Goal: Obtain resource: Obtain resource

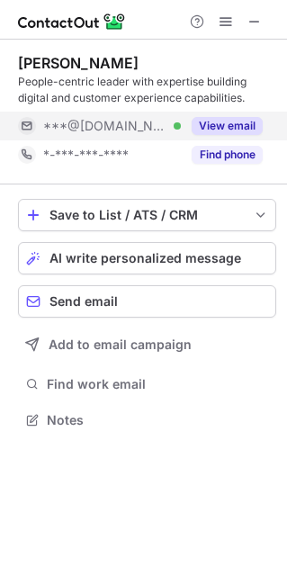
scroll to position [407, 287]
click at [234, 121] on button "View email" at bounding box center [227, 126] width 71 height 18
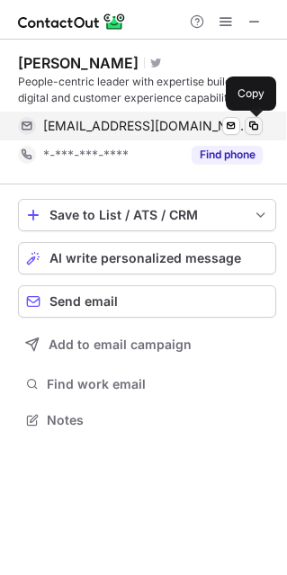
click at [255, 121] on span at bounding box center [254, 126] width 14 height 14
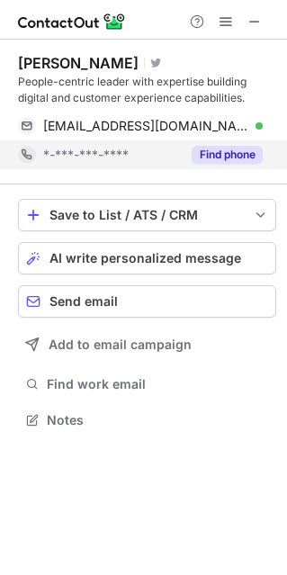
click at [201, 156] on button "Find phone" at bounding box center [227, 155] width 71 height 18
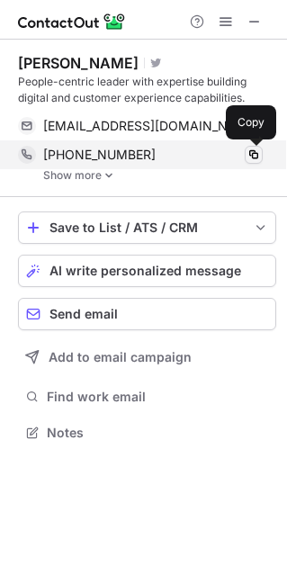
click at [251, 152] on span at bounding box center [254, 155] width 14 height 14
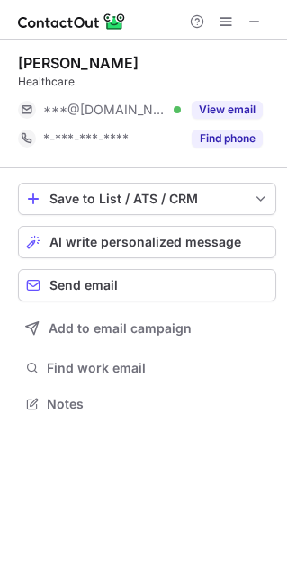
scroll to position [390, 287]
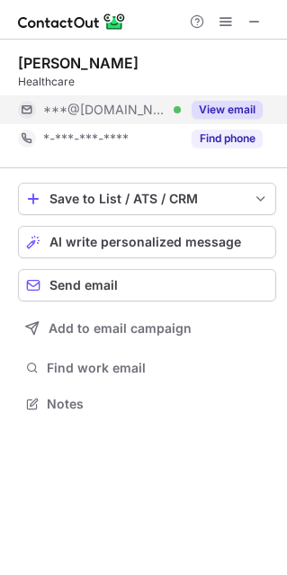
click at [240, 114] on button "View email" at bounding box center [227, 110] width 71 height 18
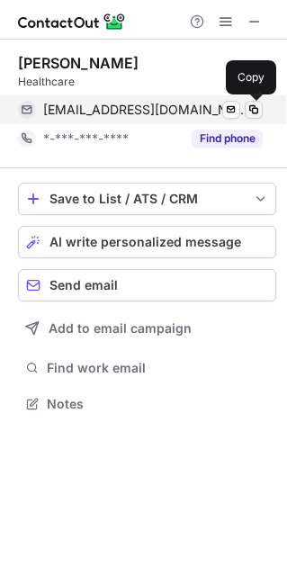
click at [255, 108] on span at bounding box center [254, 110] width 14 height 14
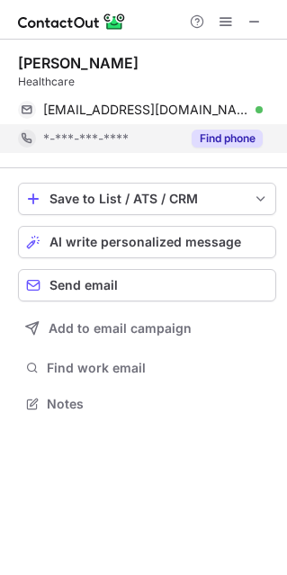
click at [225, 137] on button "Find phone" at bounding box center [227, 139] width 71 height 18
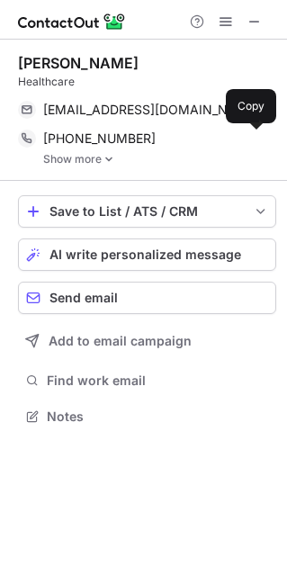
click at [252, 139] on span at bounding box center [254, 138] width 14 height 14
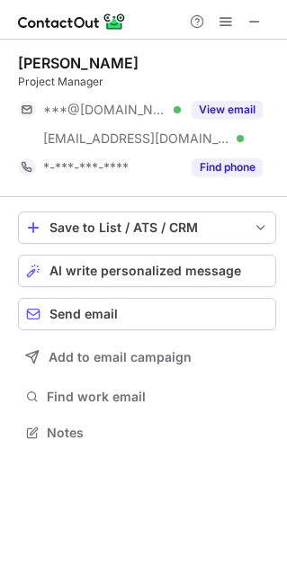
scroll to position [419, 287]
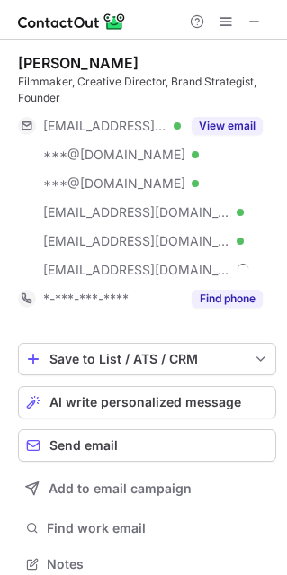
scroll to position [551, 274]
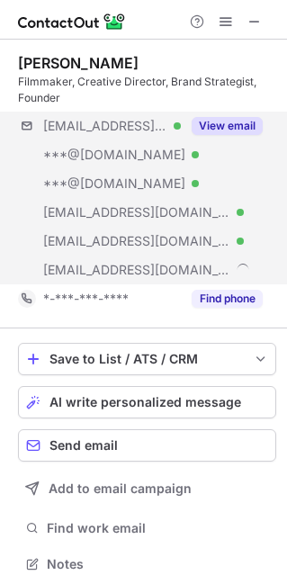
click at [238, 140] on div "***@me.com Verified ***@yahoo.com Verified ***@hotmail.com Verified ***@tivejo.…" at bounding box center [147, 198] width 258 height 173
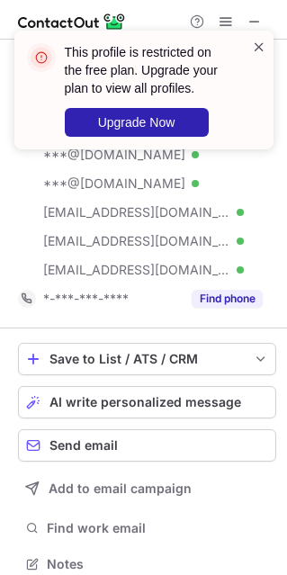
click at [255, 51] on span at bounding box center [259, 47] width 14 height 18
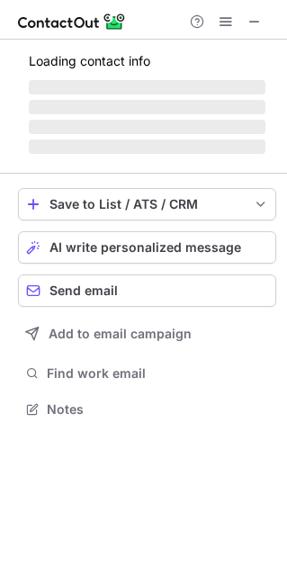
scroll to position [419, 287]
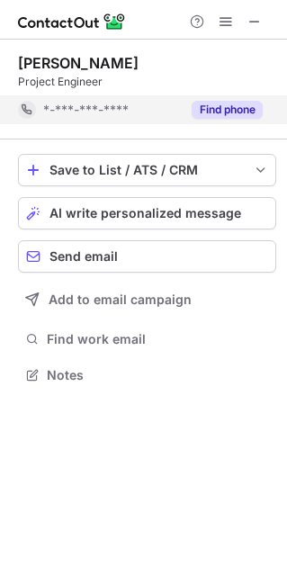
scroll to position [9, 9]
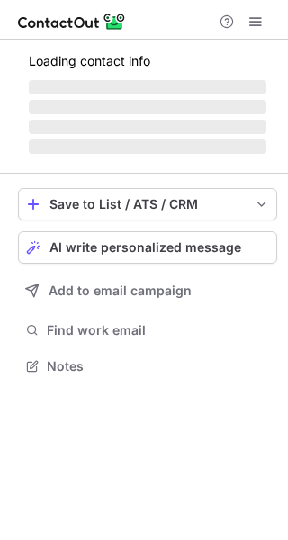
scroll to position [9, 9]
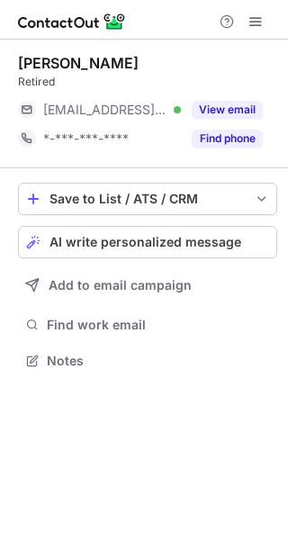
scroll to position [9, 9]
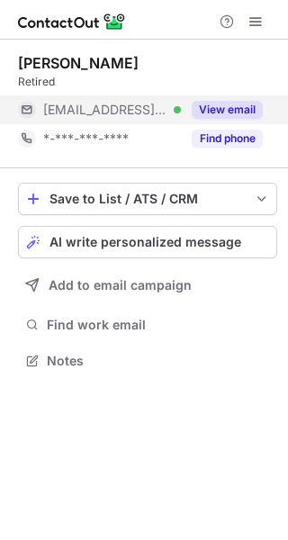
click at [238, 109] on button "View email" at bounding box center [227, 110] width 71 height 18
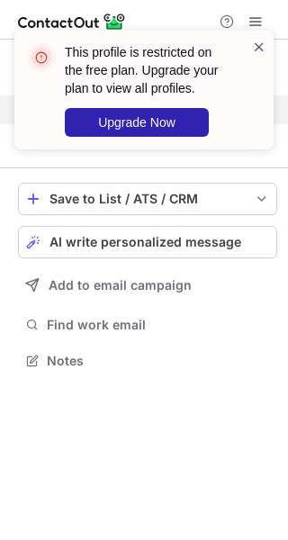
click at [256, 46] on span at bounding box center [259, 47] width 14 height 18
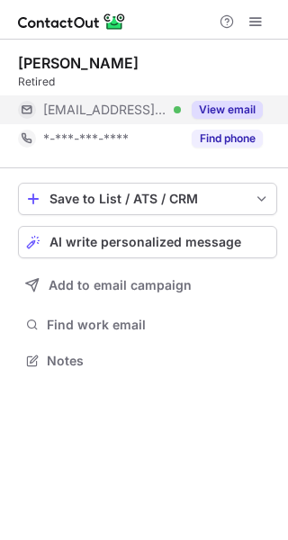
click at [239, 109] on button "View email" at bounding box center [227, 110] width 71 height 18
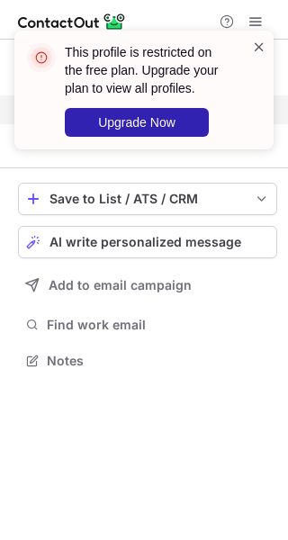
click at [260, 48] on span at bounding box center [259, 47] width 14 height 18
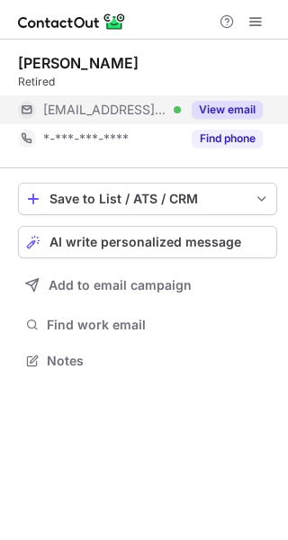
click at [255, 22] on div "This profile is restricted on the free plan. Upgrade your plan to view all prof…" at bounding box center [144, 97] width 288 height 169
click at [255, 22] on span at bounding box center [255, 21] width 14 height 14
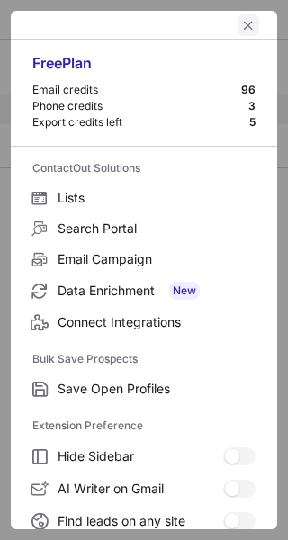
click at [241, 26] on span "left-button" at bounding box center [248, 25] width 14 height 14
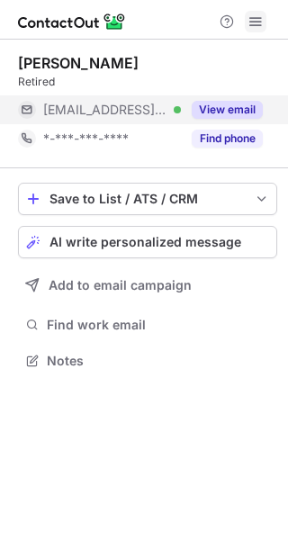
click at [264, 22] on button at bounding box center [256, 22] width 22 height 22
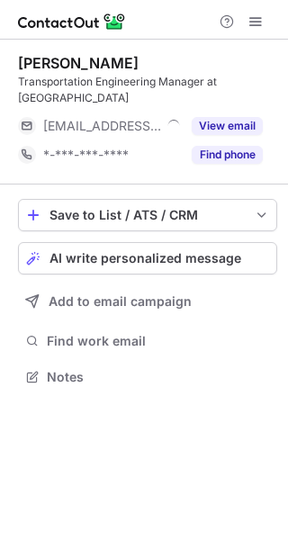
scroll to position [9, 9]
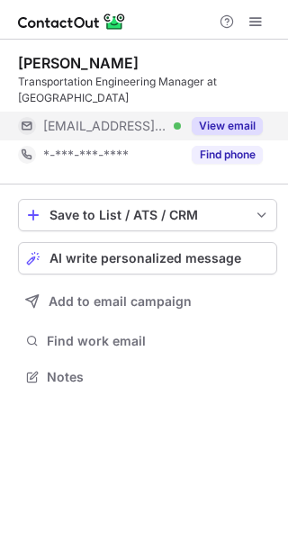
click at [211, 118] on button "View email" at bounding box center [227, 126] width 71 height 18
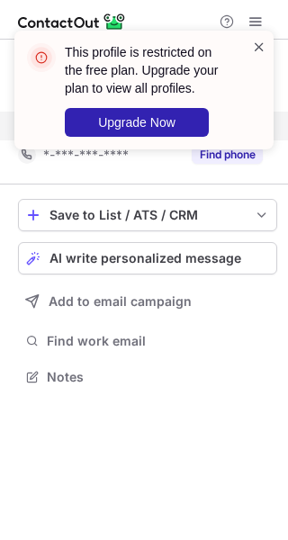
click at [252, 39] on span at bounding box center [259, 47] width 14 height 18
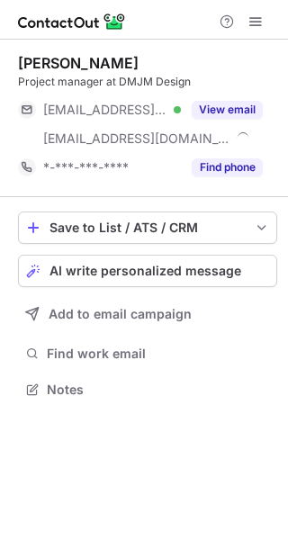
scroll to position [376, 288]
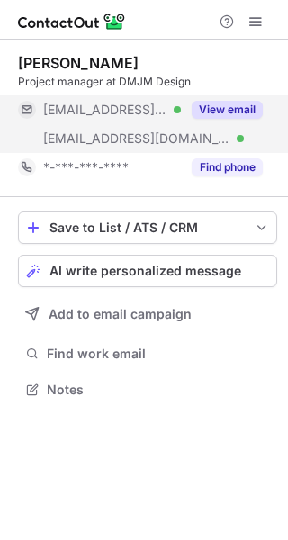
click at [219, 107] on button "View email" at bounding box center [227, 110] width 71 height 18
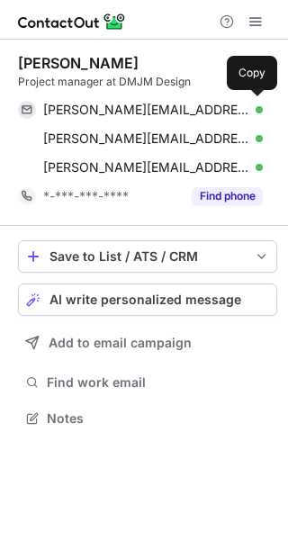
scroll to position [405, 288]
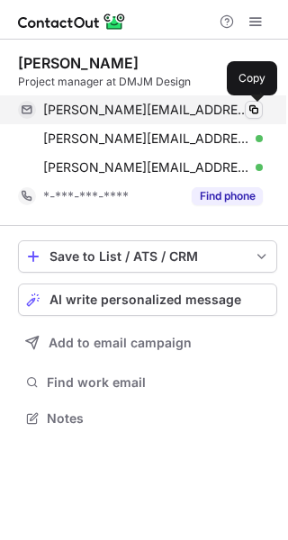
click at [252, 109] on span at bounding box center [254, 110] width 14 height 14
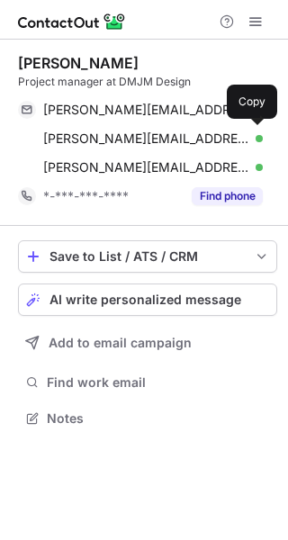
scroll to position [405, 288]
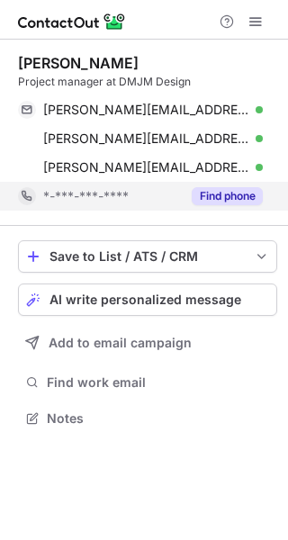
click at [214, 195] on button "Find phone" at bounding box center [227, 196] width 71 height 18
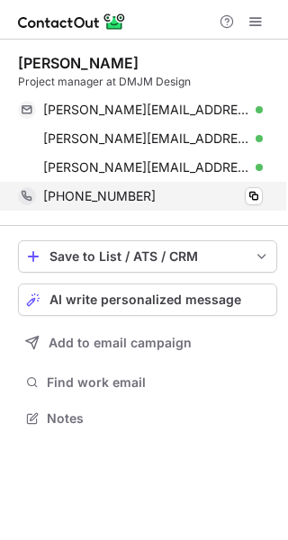
click at [245, 199] on button at bounding box center [254, 196] width 18 height 18
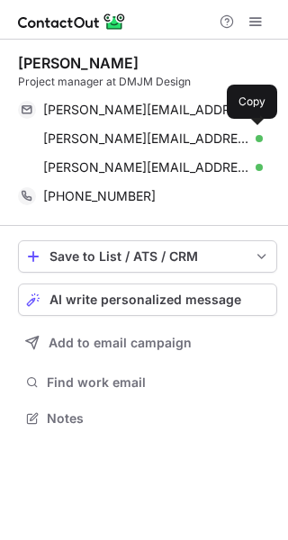
scroll to position [405, 288]
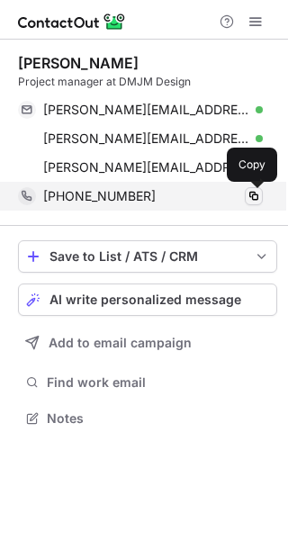
click at [247, 193] on span at bounding box center [254, 196] width 14 height 14
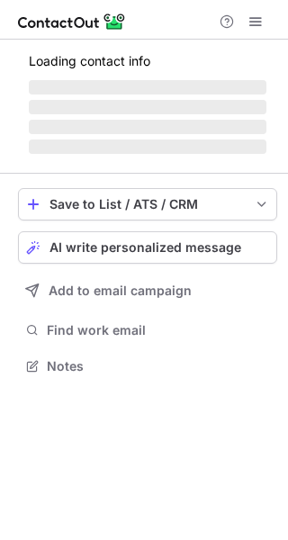
scroll to position [9, 9]
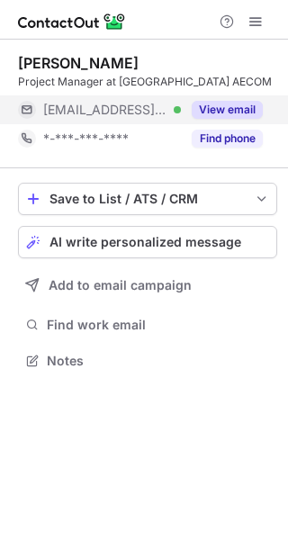
click at [219, 112] on button "View email" at bounding box center [227, 110] width 71 height 18
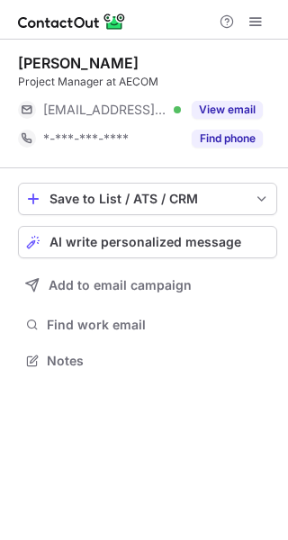
scroll to position [9, 9]
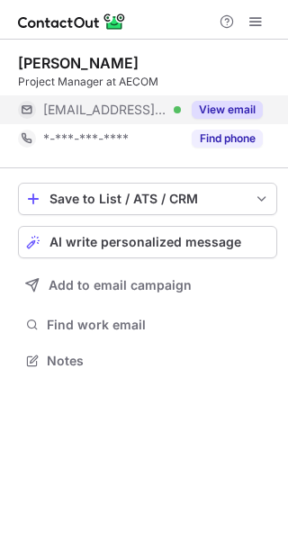
click at [221, 102] on button "View email" at bounding box center [227, 110] width 71 height 18
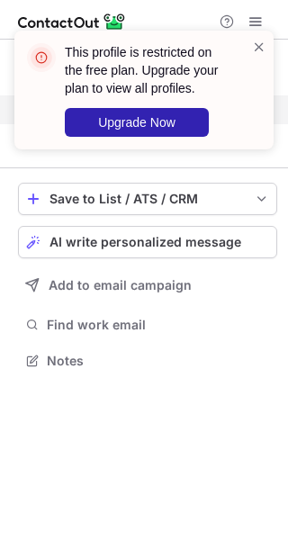
click at [256, 60] on div at bounding box center [259, 90] width 14 height 104
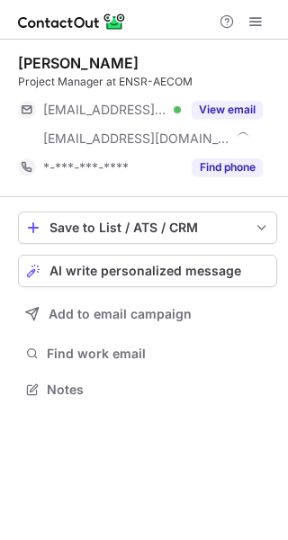
scroll to position [376, 288]
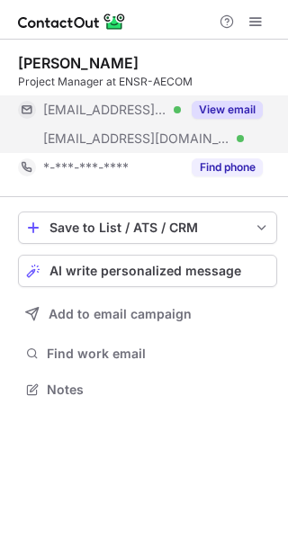
click at [208, 105] on button "View email" at bounding box center [227, 110] width 71 height 18
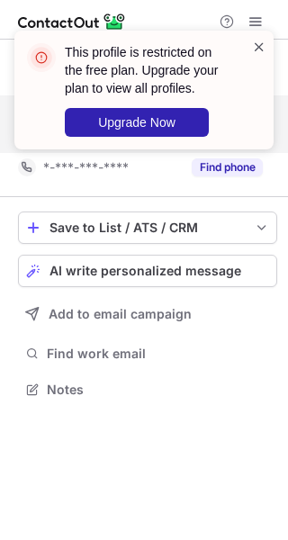
click at [255, 50] on span at bounding box center [259, 47] width 14 height 18
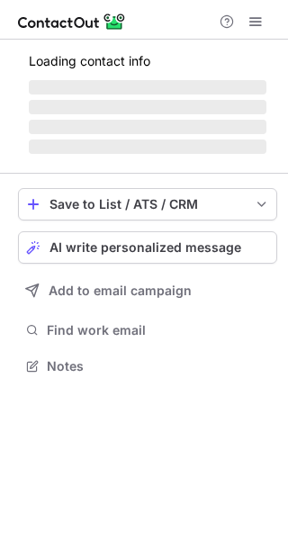
scroll to position [9, 9]
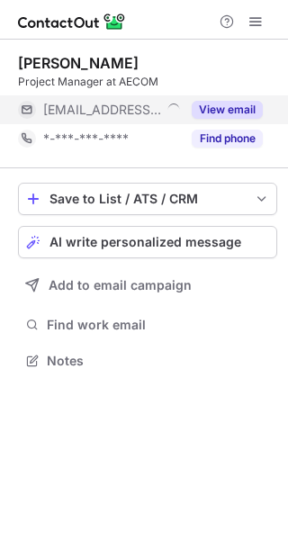
click at [255, 105] on button "View email" at bounding box center [227, 110] width 71 height 18
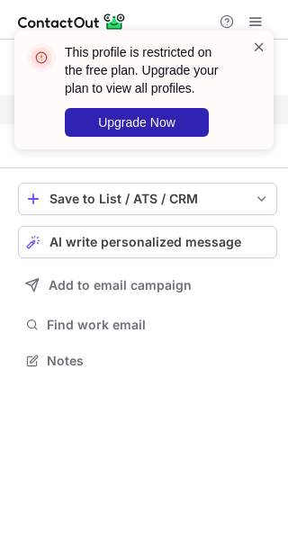
click at [264, 44] on span at bounding box center [259, 47] width 14 height 18
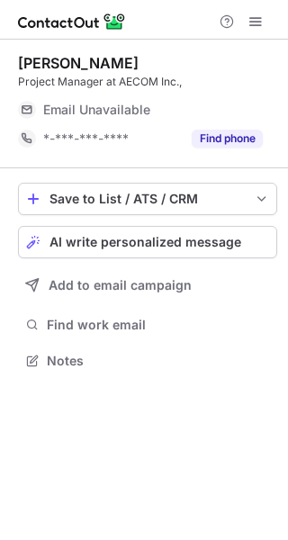
scroll to position [9, 9]
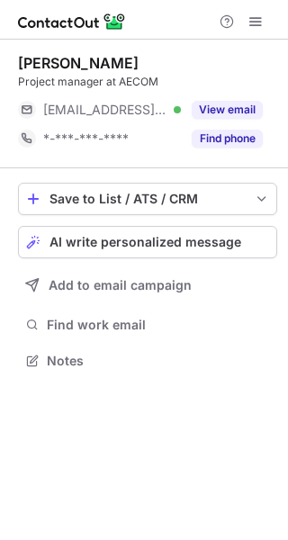
scroll to position [9, 9]
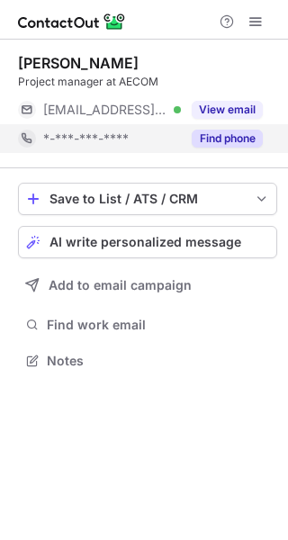
scroll to position [9, 9]
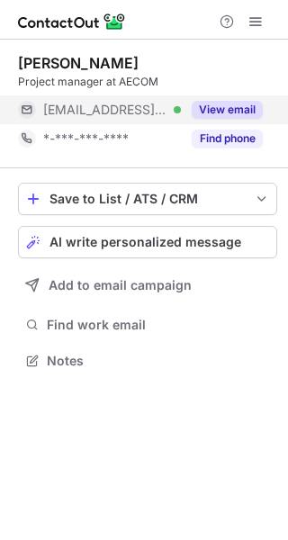
click at [233, 114] on button "View email" at bounding box center [227, 110] width 71 height 18
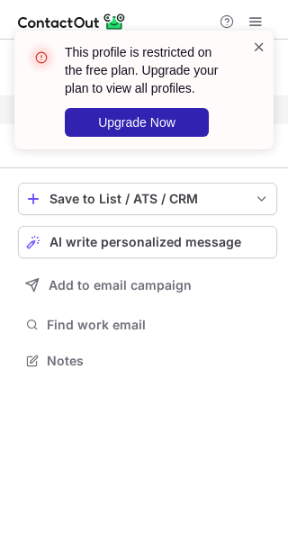
click at [256, 38] on span at bounding box center [259, 47] width 14 height 18
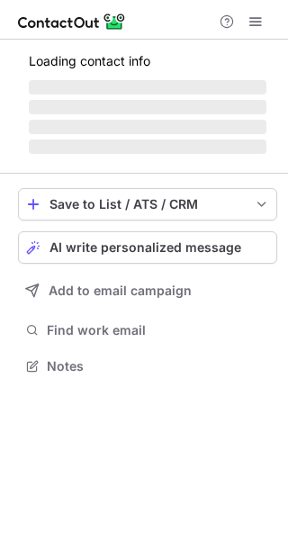
scroll to position [405, 288]
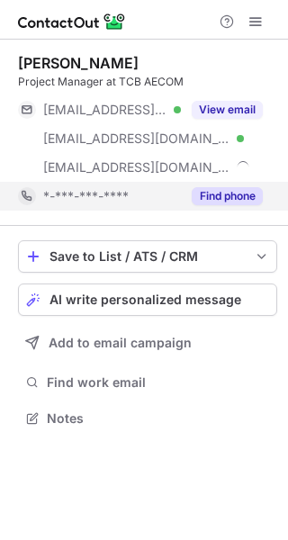
click at [232, 187] on button "Find phone" at bounding box center [227, 196] width 71 height 18
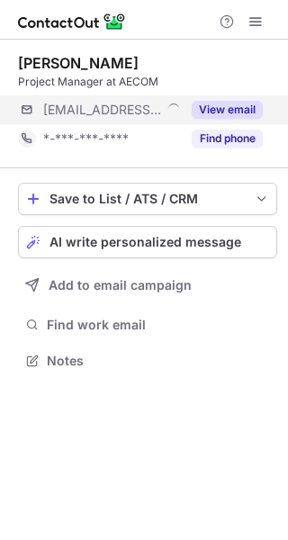
scroll to position [9, 9]
click at [242, 112] on button "View email" at bounding box center [227, 110] width 71 height 18
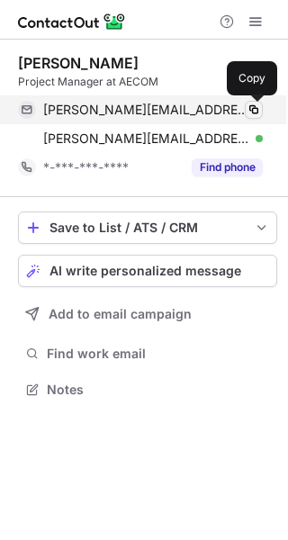
click at [253, 110] on span at bounding box center [254, 110] width 14 height 14
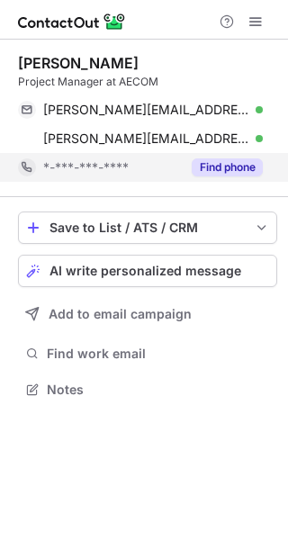
scroll to position [376, 288]
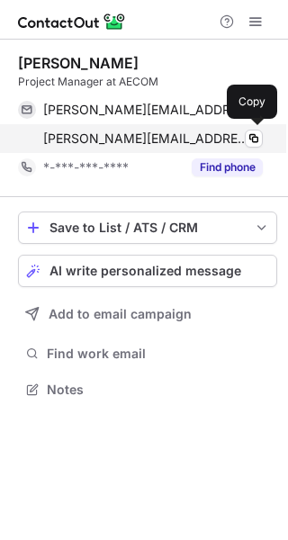
click at [228, 150] on div "jorge.ramos@aecom.com Verified Copy" at bounding box center [140, 138] width 245 height 29
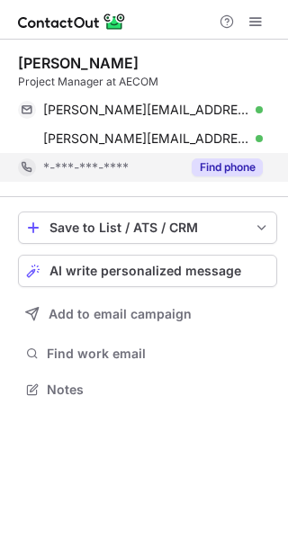
click at [229, 160] on button "Find phone" at bounding box center [227, 167] width 71 height 18
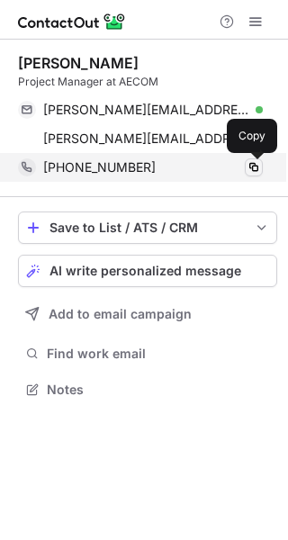
click at [248, 165] on span at bounding box center [254, 167] width 14 height 14
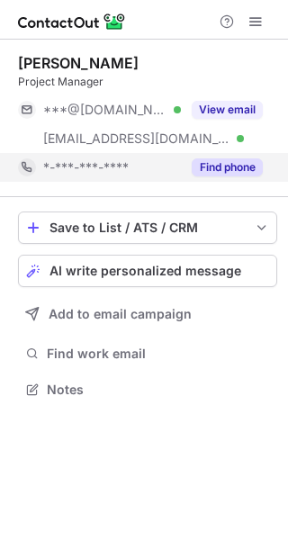
scroll to position [376, 288]
click at [240, 165] on button "Find phone" at bounding box center [227, 167] width 71 height 18
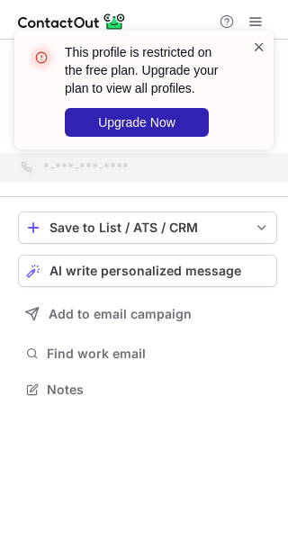
click at [256, 42] on span at bounding box center [259, 47] width 14 height 18
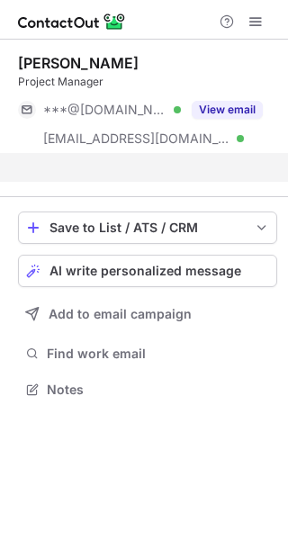
scroll to position [347, 288]
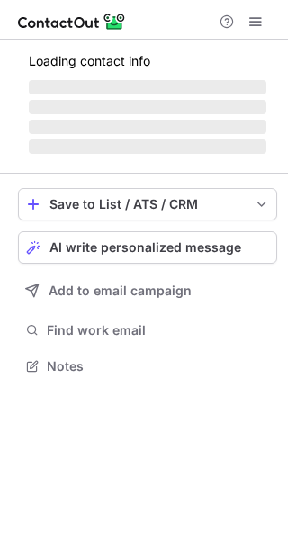
scroll to position [376, 288]
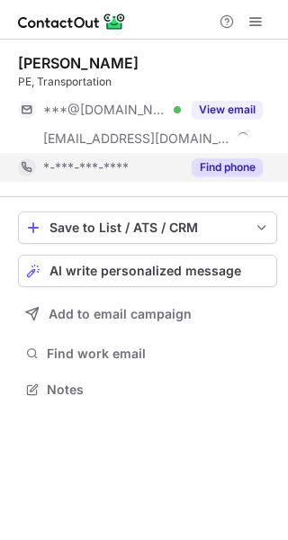
click at [229, 168] on button "Find phone" at bounding box center [227, 167] width 71 height 18
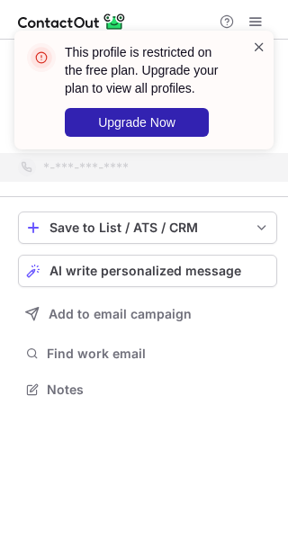
click at [262, 44] on span at bounding box center [259, 47] width 14 height 18
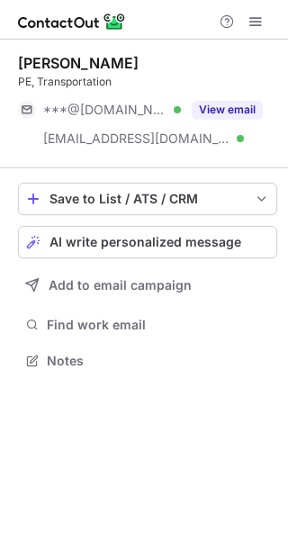
scroll to position [347, 288]
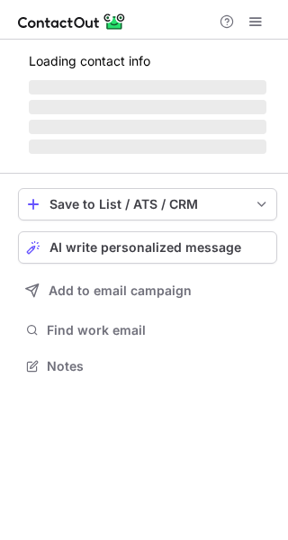
scroll to position [9, 9]
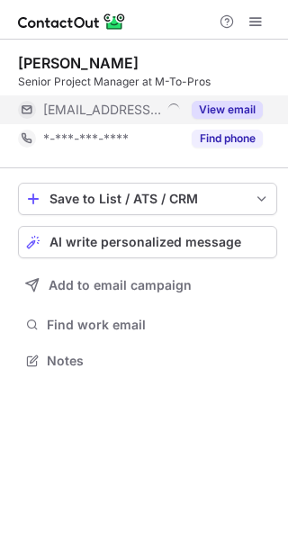
click at [228, 105] on button "View email" at bounding box center [227, 110] width 71 height 18
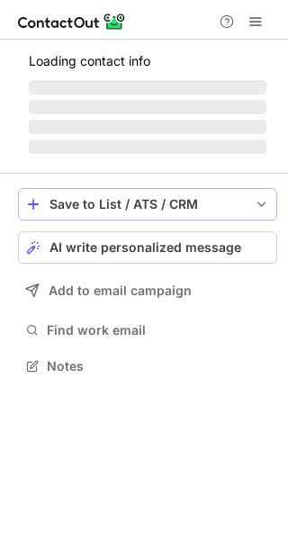
scroll to position [9, 9]
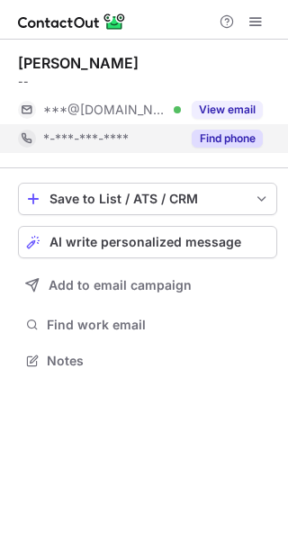
click at [219, 141] on button "Find phone" at bounding box center [227, 139] width 71 height 18
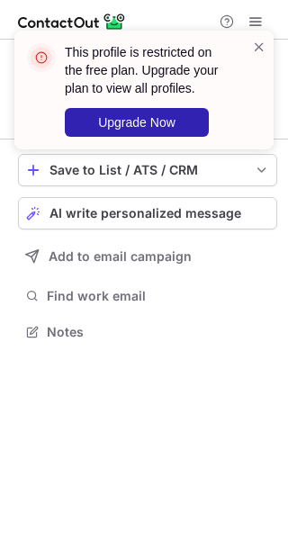
scroll to position [319, 288]
